Goal: Check status: Check status

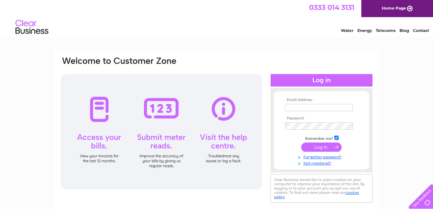
type input "[EMAIL_ADDRESS][DOMAIN_NAME]"
click at [315, 147] on input "submit" at bounding box center [321, 146] width 40 height 9
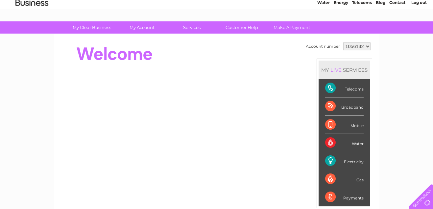
scroll to position [23, 0]
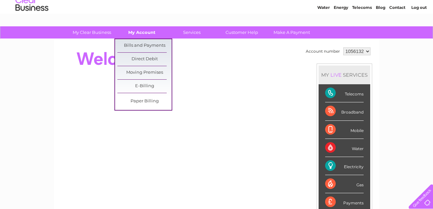
click at [145, 32] on link "My Account" at bounding box center [142, 32] width 54 height 12
click at [148, 45] on link "Bills and Payments" at bounding box center [144, 45] width 54 height 13
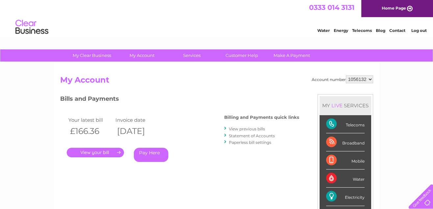
click at [98, 152] on link "." at bounding box center [95, 153] width 57 height 10
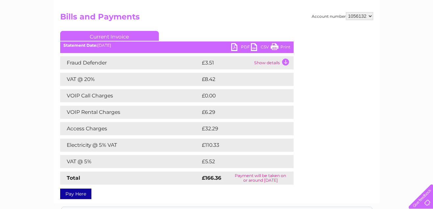
scroll to position [64, 0]
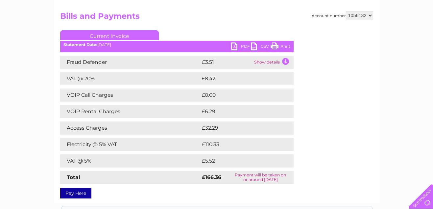
click at [281, 48] on link "Print" at bounding box center [280, 47] width 20 height 10
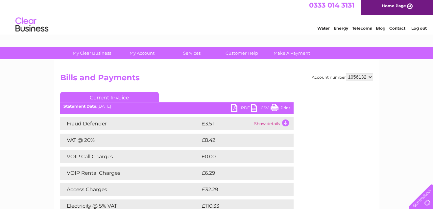
scroll to position [0, 0]
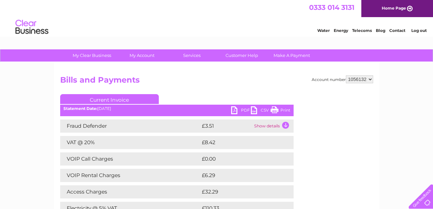
click at [421, 30] on link "Log out" at bounding box center [418, 30] width 15 height 5
